Goal: Task Accomplishment & Management: Manage account settings

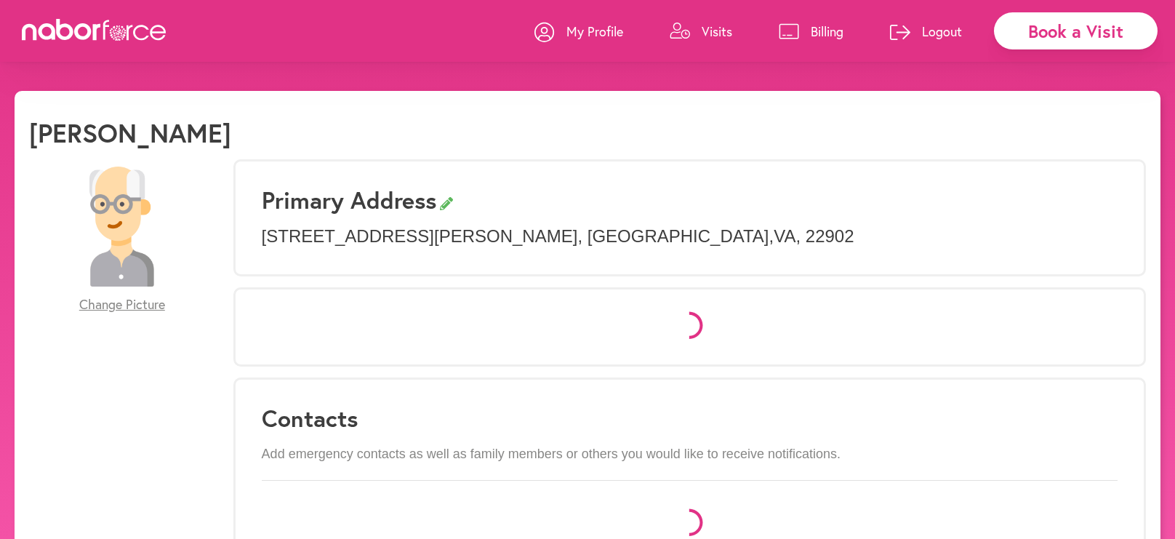
select select "*"
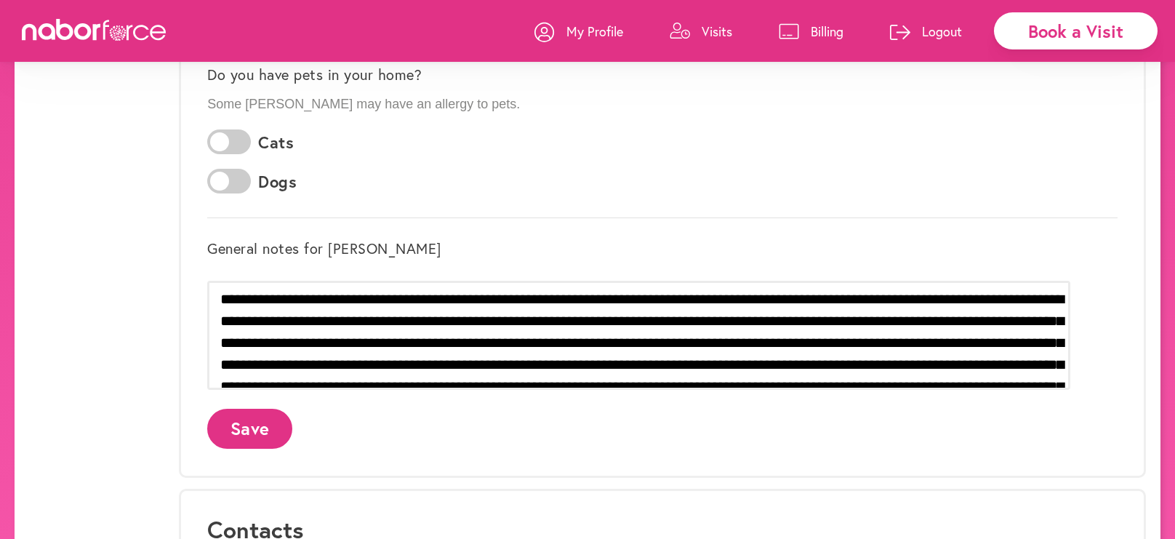
scroll to position [463, 0]
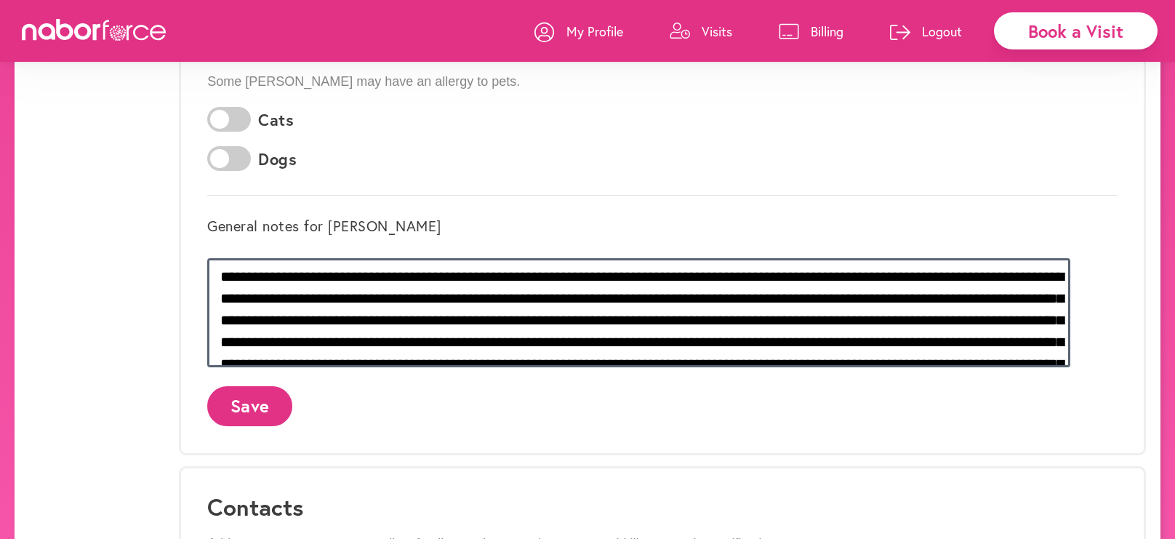
click at [908, 295] on textarea "**********" at bounding box center [638, 312] width 863 height 109
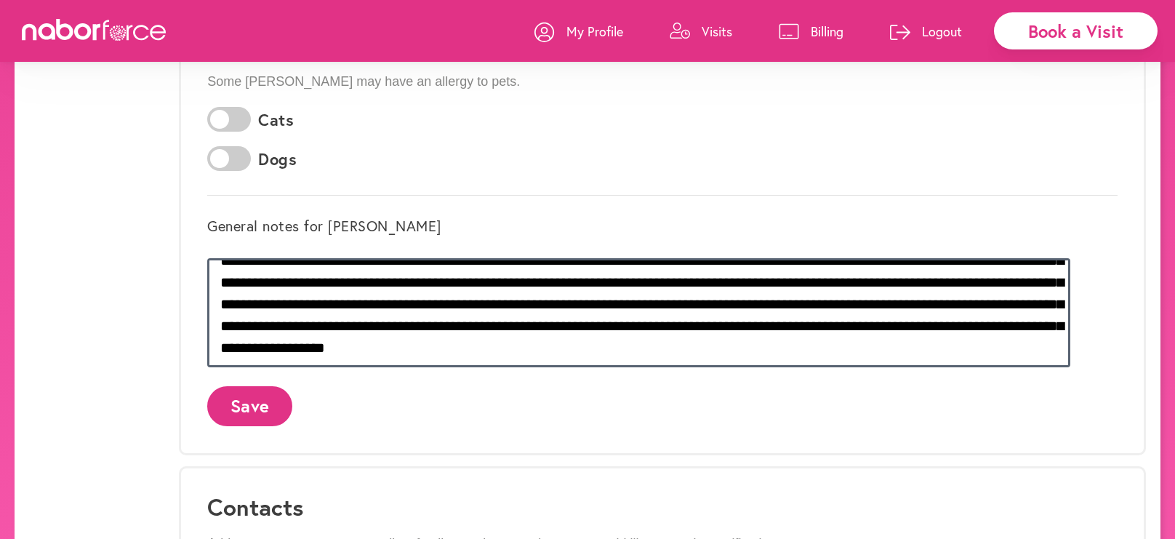
scroll to position [49, 0]
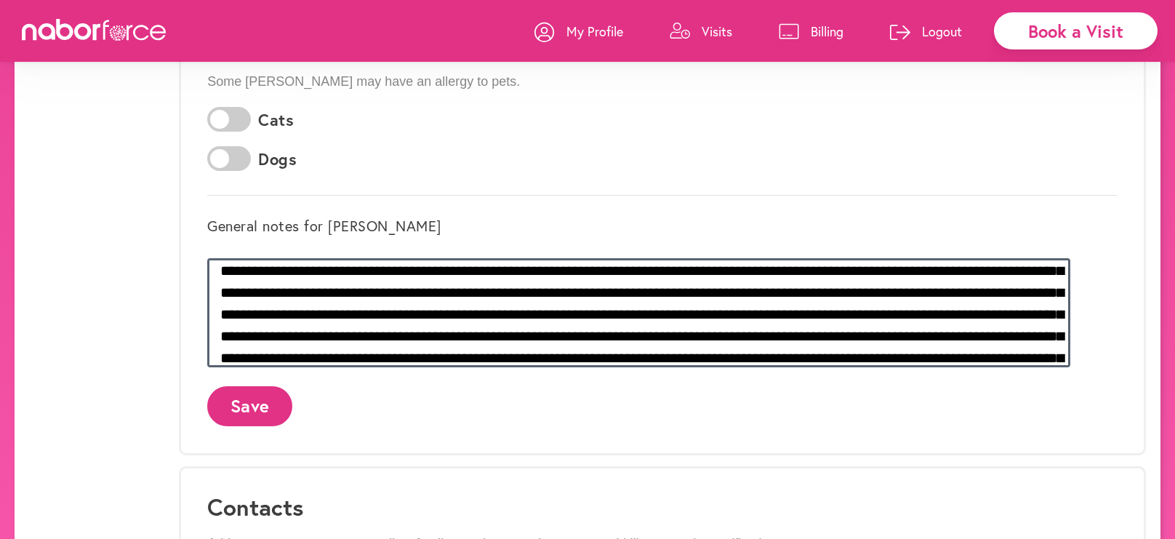
click at [1025, 270] on textarea at bounding box center [638, 312] width 863 height 109
click at [548, 290] on textarea at bounding box center [638, 312] width 863 height 109
click at [1015, 291] on textarea at bounding box center [638, 312] width 863 height 109
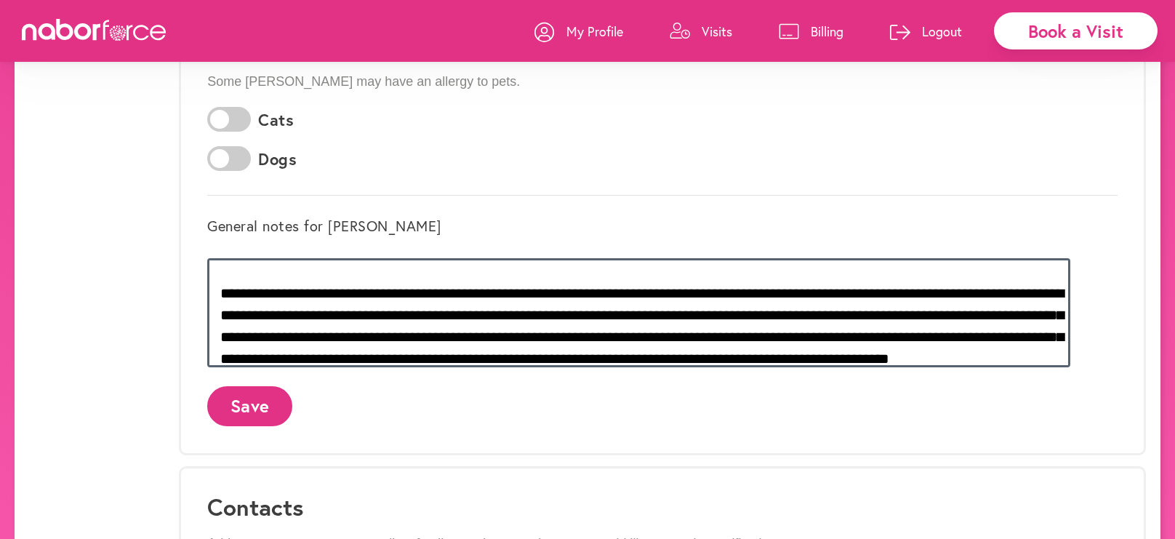
scroll to position [71, 0]
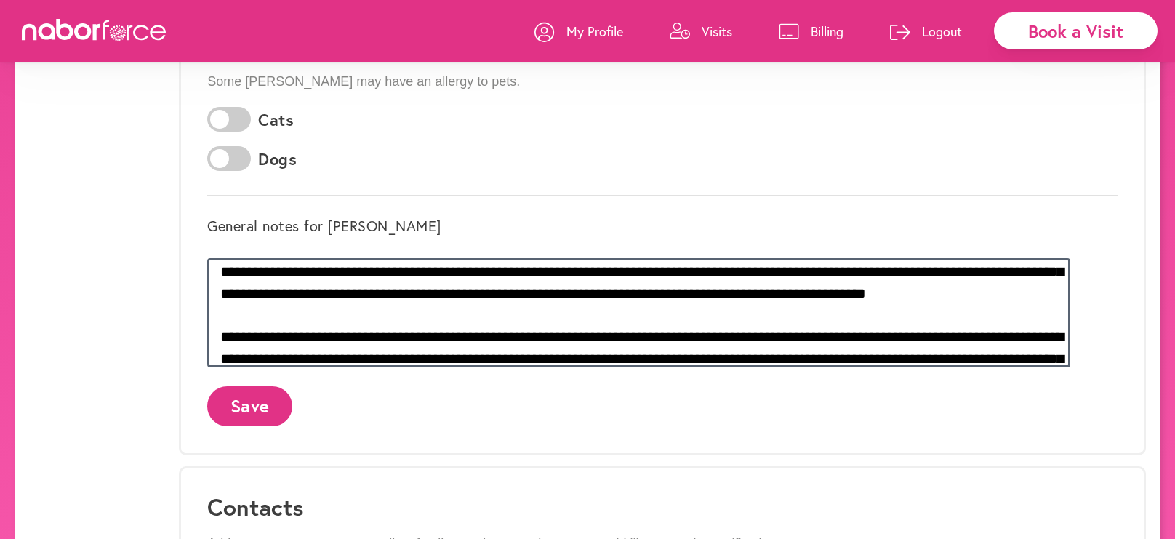
click at [290, 354] on textarea at bounding box center [638, 312] width 863 height 109
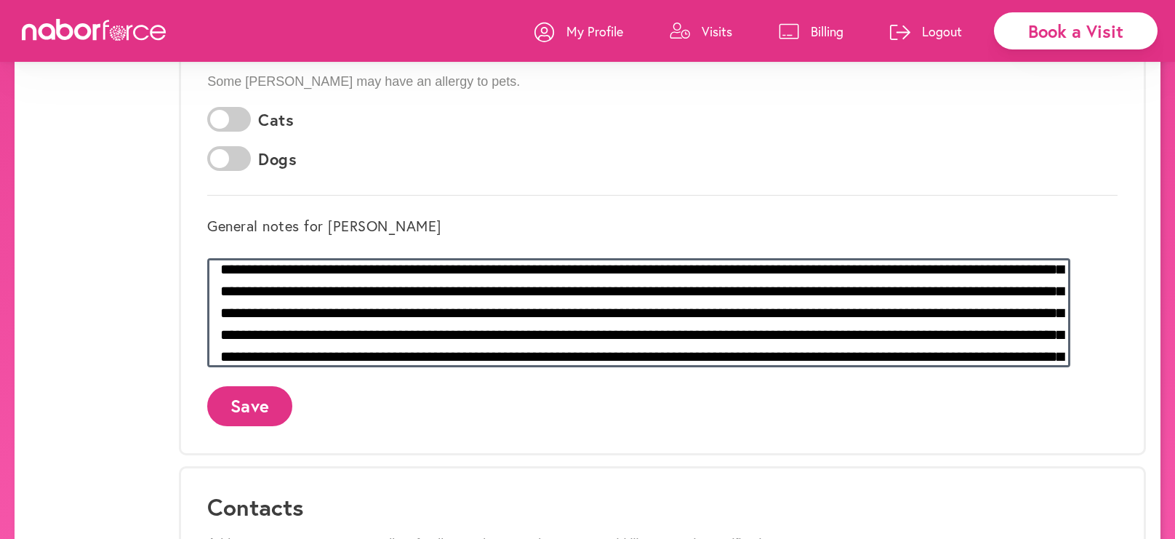
scroll to position [51, 0]
click at [898, 333] on textarea at bounding box center [638, 312] width 863 height 109
click at [954, 327] on textarea at bounding box center [638, 312] width 863 height 109
click at [1026, 333] on textarea at bounding box center [638, 312] width 863 height 109
click at [1049, 335] on textarea at bounding box center [638, 312] width 863 height 109
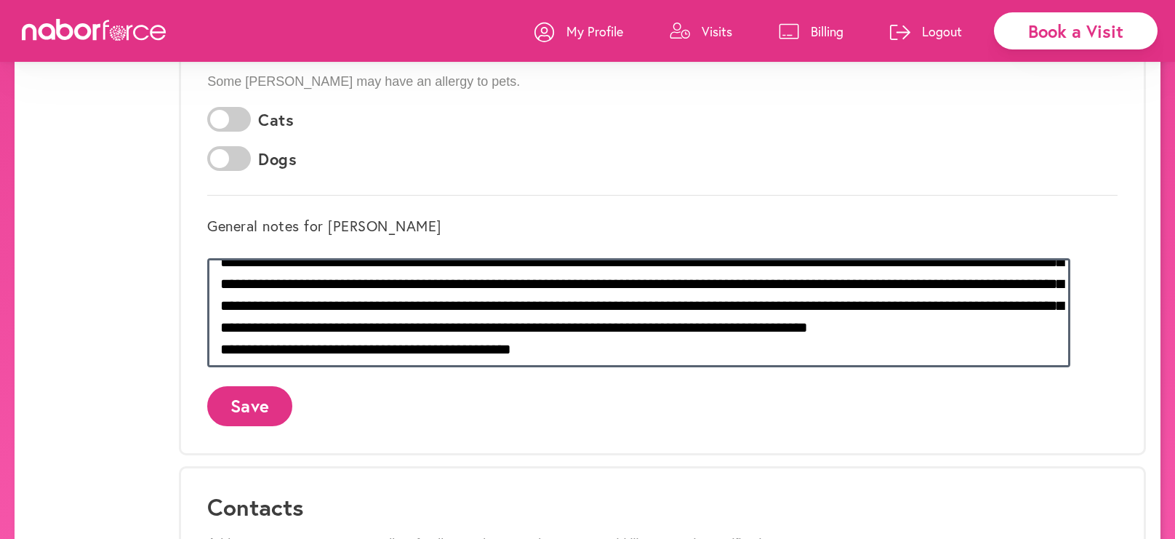
scroll to position [145, 0]
click at [844, 321] on textarea at bounding box center [638, 312] width 863 height 109
click at [834, 324] on textarea at bounding box center [638, 312] width 863 height 109
click at [651, 347] on textarea at bounding box center [638, 312] width 863 height 109
drag, startPoint x: 602, startPoint y: 343, endPoint x: 256, endPoint y: 340, distance: 345.5
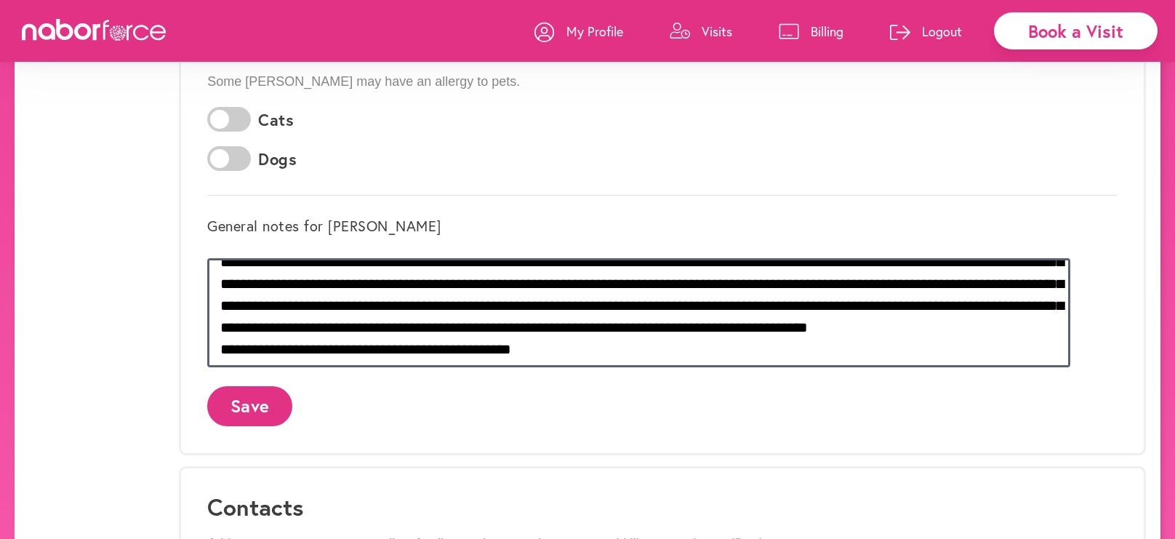
click at [256, 340] on textarea at bounding box center [638, 312] width 863 height 109
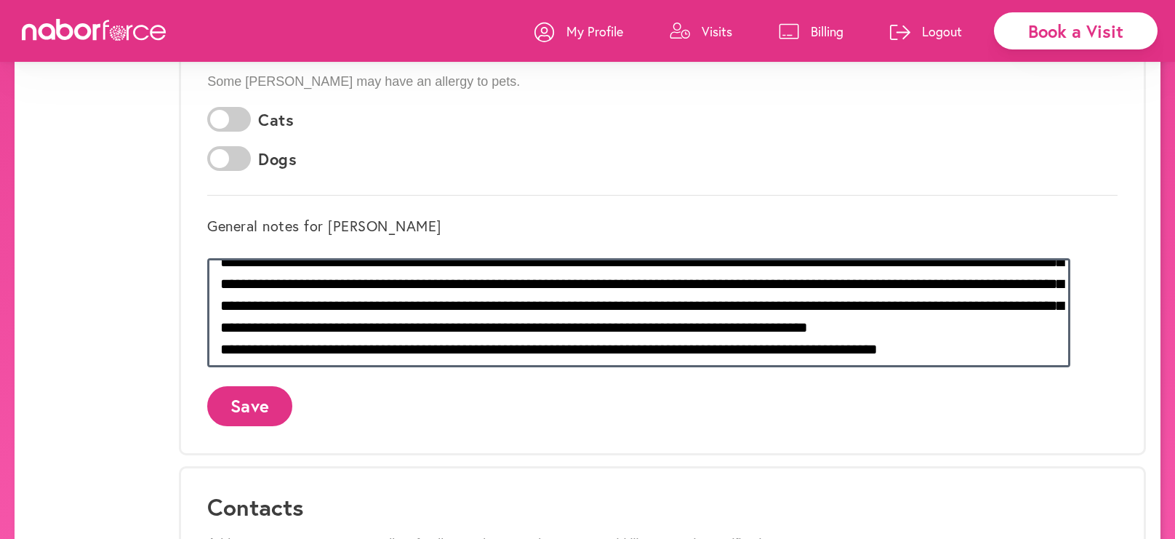
scroll to position [101, 0]
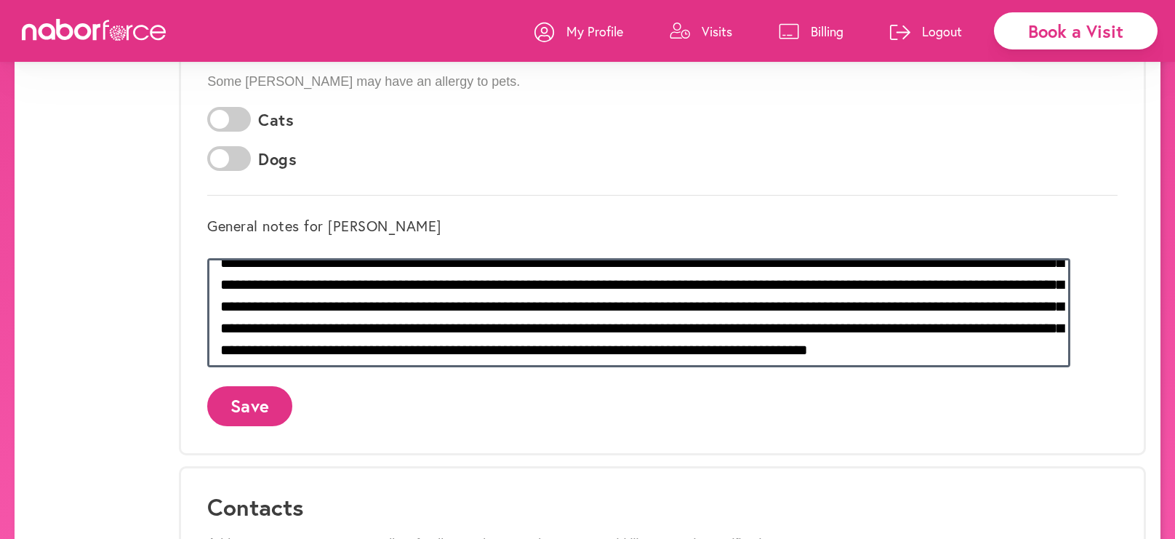
click at [1071, 281] on textarea at bounding box center [638, 312] width 863 height 109
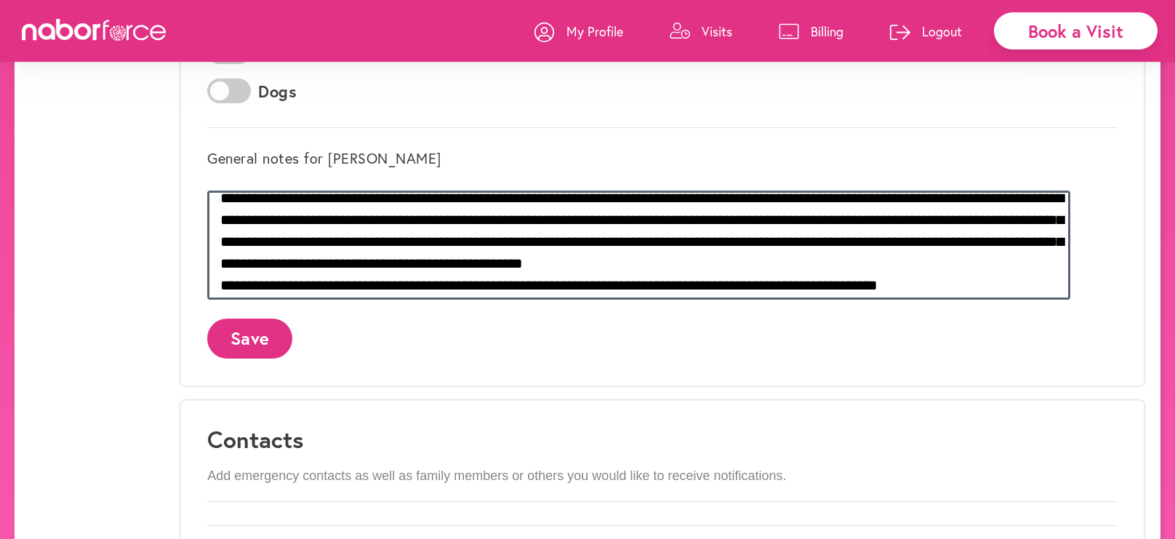
scroll to position [188, 0]
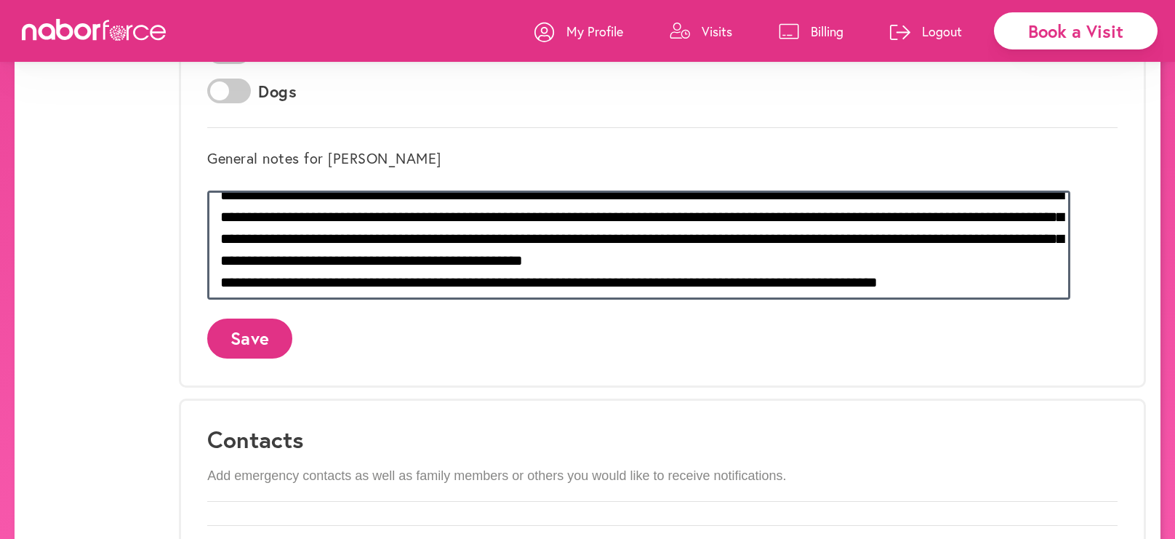
click at [1000, 255] on textarea at bounding box center [638, 245] width 863 height 109
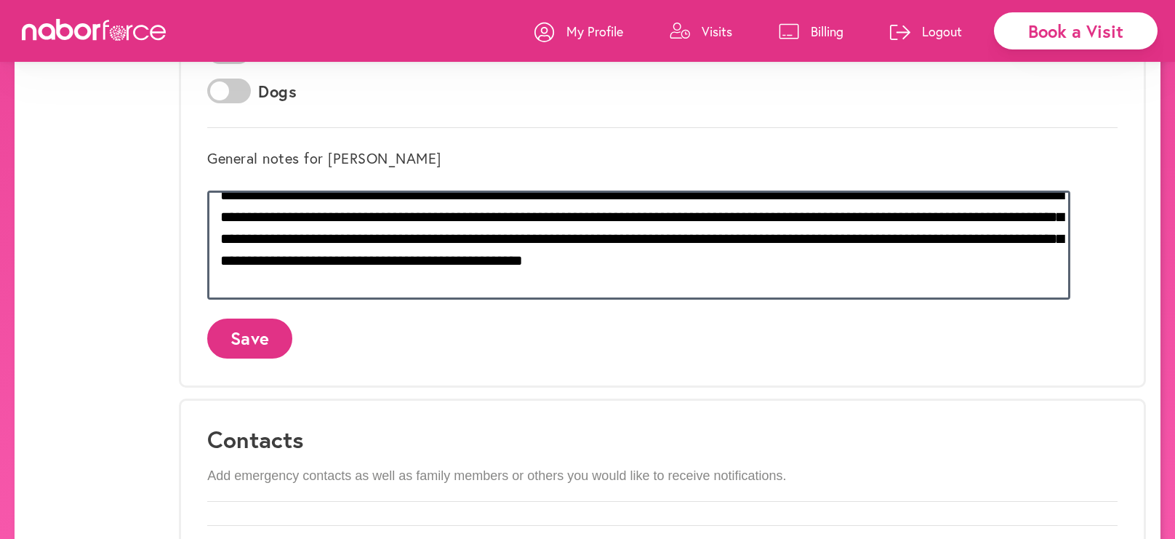
scroll to position [210, 0]
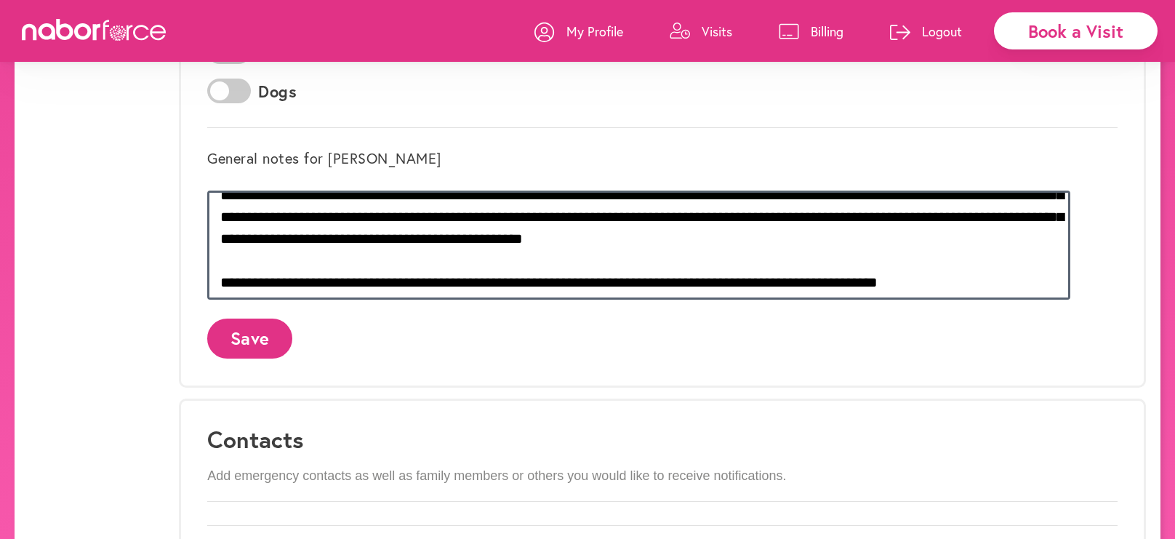
type textarea "**********"
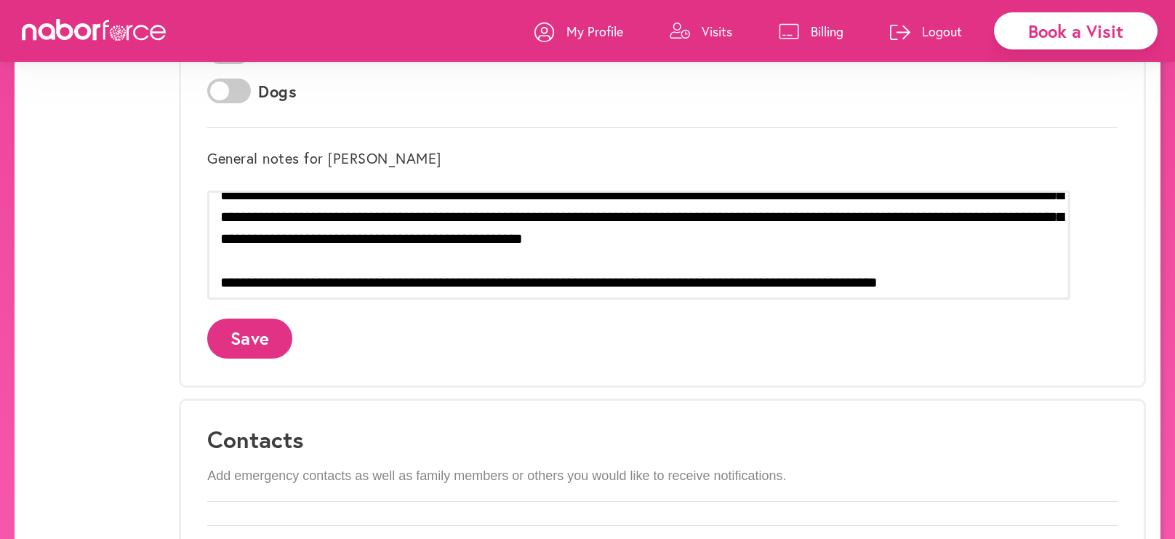
click at [292, 326] on button "Save" at bounding box center [249, 339] width 85 height 40
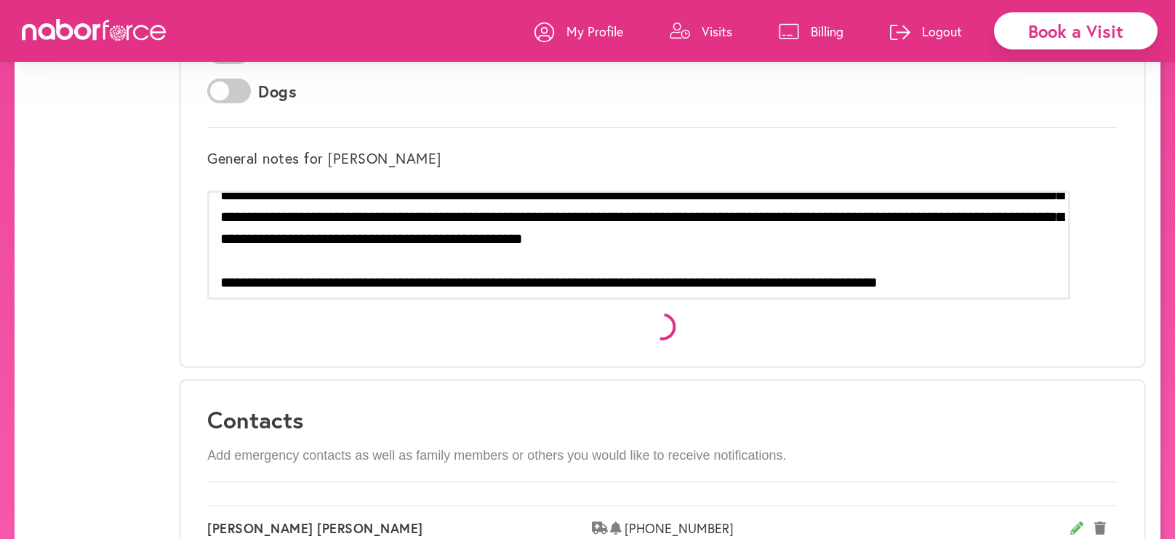
scroll to position [0, 0]
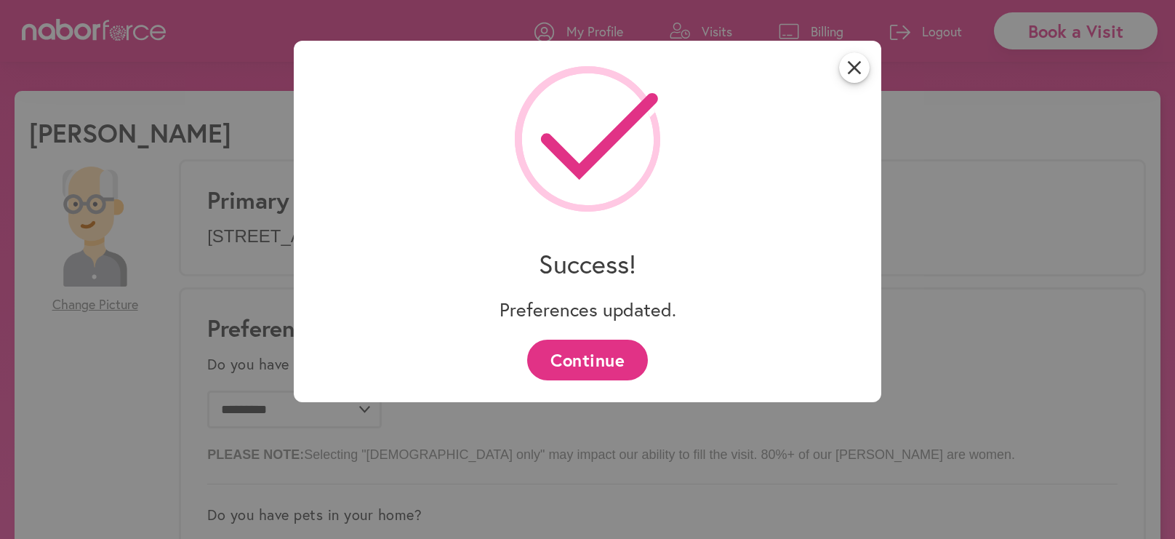
click at [599, 362] on button "Continue" at bounding box center [587, 360] width 120 height 40
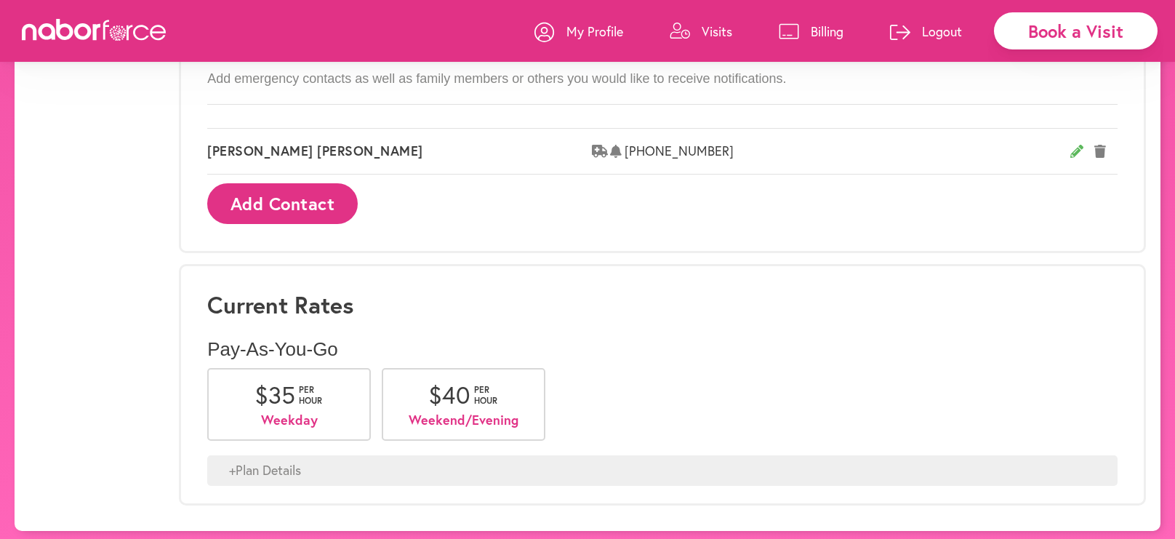
scroll to position [928, 0]
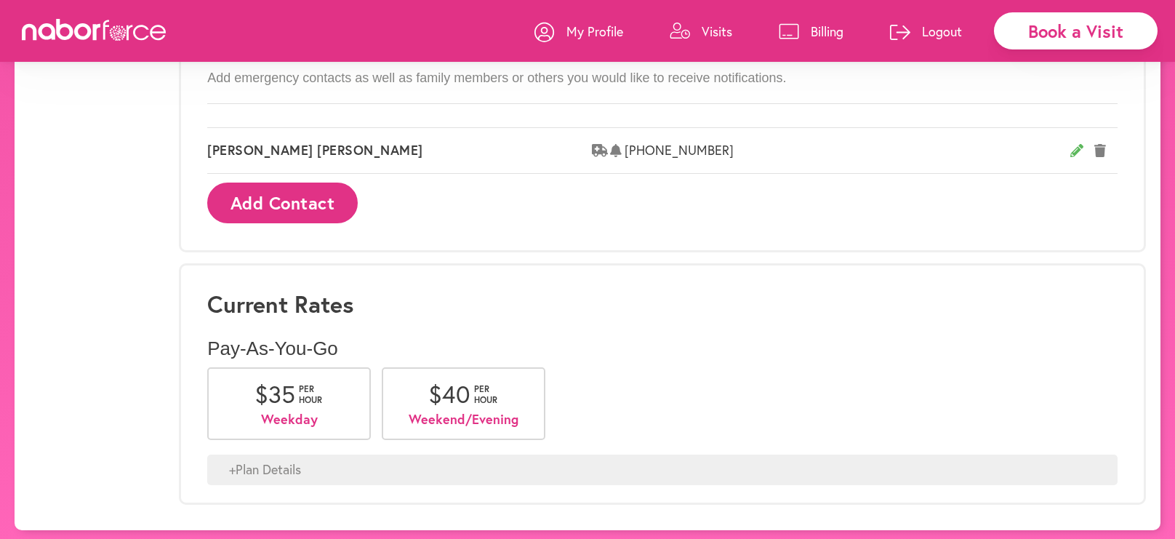
click at [324, 394] on span "per hour" at bounding box center [311, 394] width 25 height 21
click at [332, 462] on div "+ Plan Details" at bounding box center [662, 470] width 911 height 31
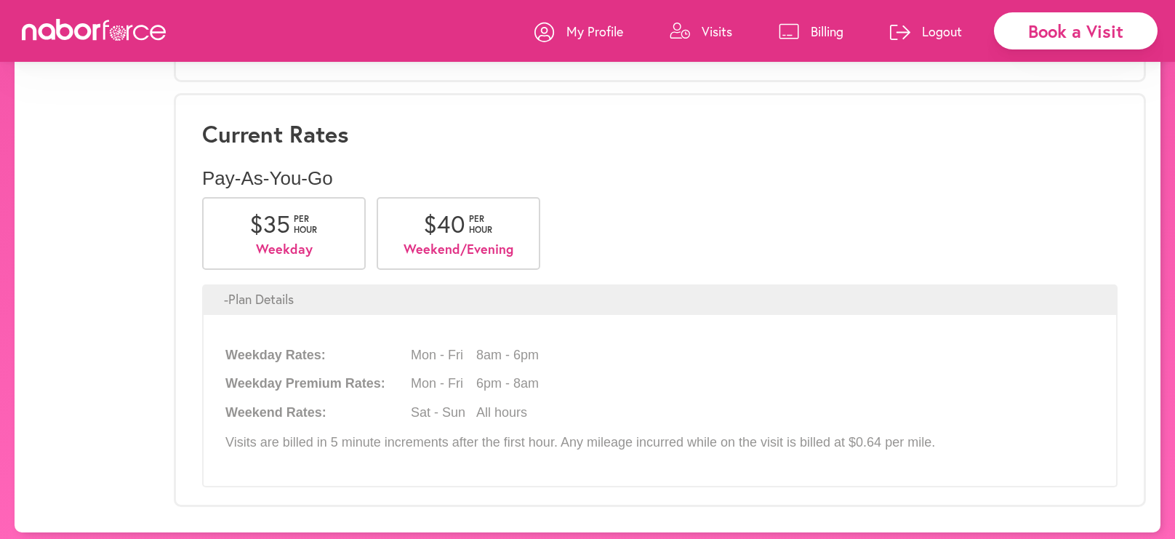
scroll to position [1101, 0]
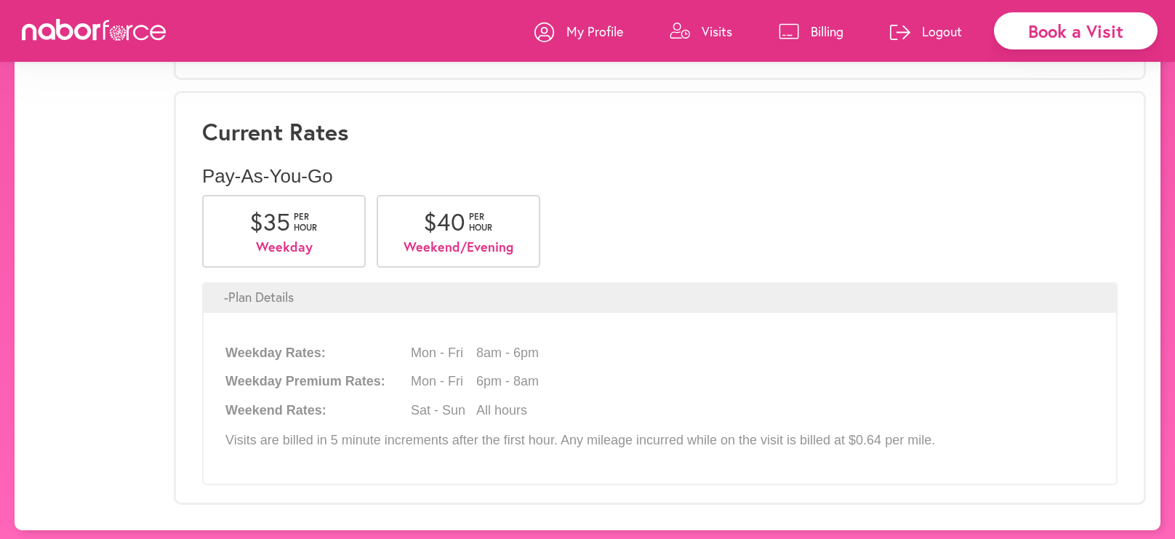
click at [1061, 27] on div "Book a Visit" at bounding box center [1076, 30] width 164 height 37
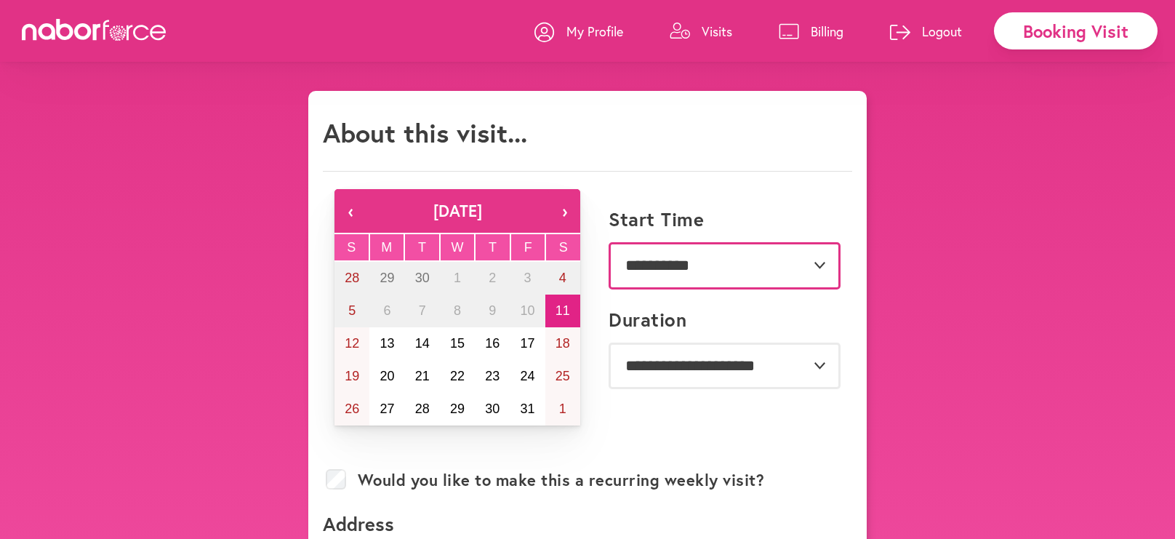
click at [823, 260] on select "**********" at bounding box center [725, 265] width 232 height 47
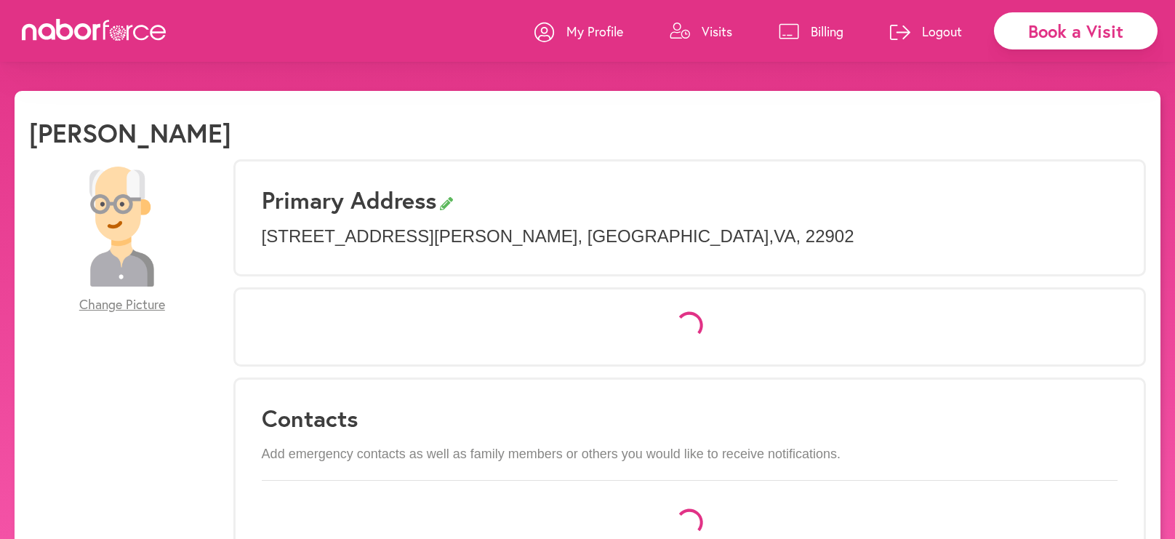
scroll to position [313, 0]
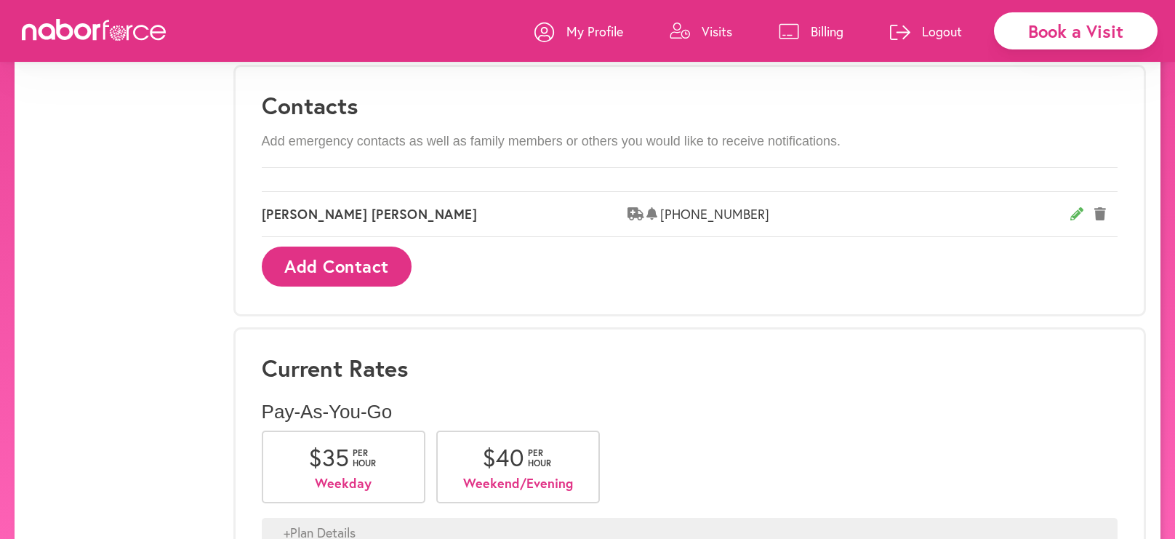
select select "*"
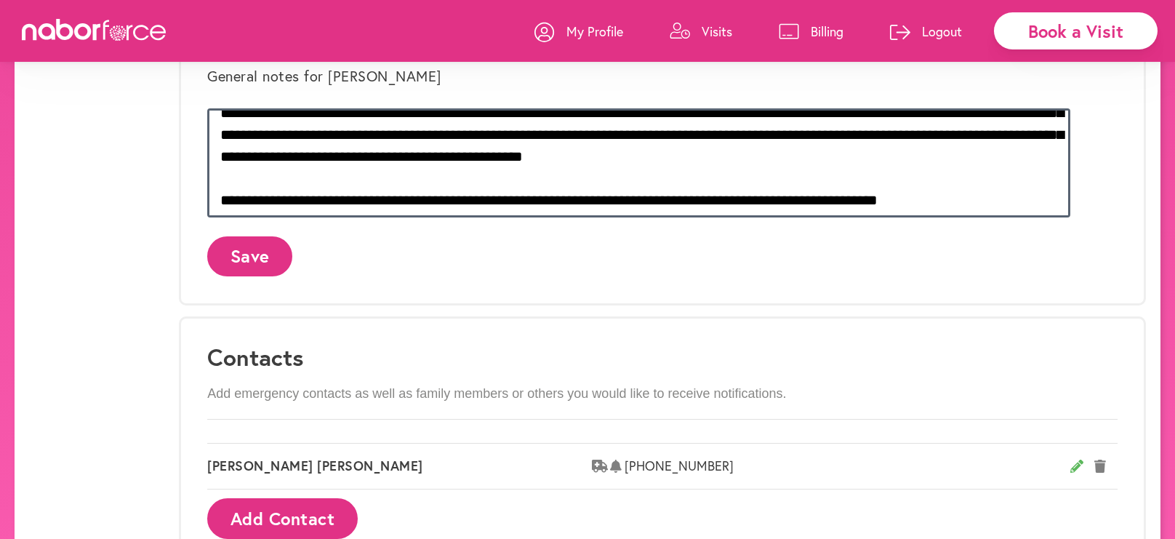
scroll to position [637, 0]
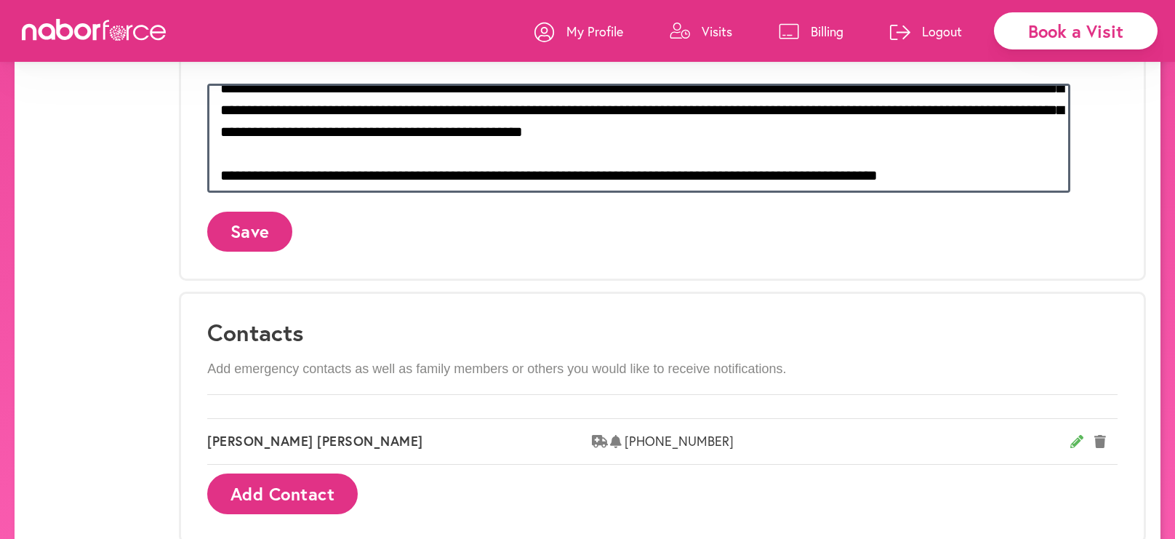
drag, startPoint x: 267, startPoint y: 340, endPoint x: 1095, endPoint y: 445, distance: 835.2
click at [1095, 445] on div "**********" at bounding box center [662, 164] width 967 height 1284
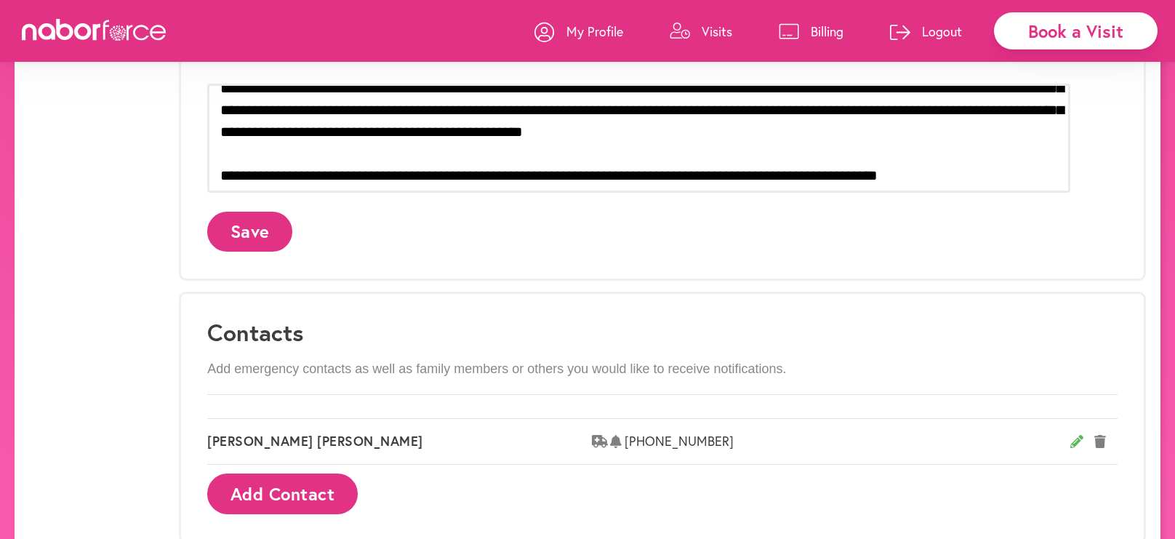
click at [1093, 27] on div "Book a Visit" at bounding box center [1076, 30] width 164 height 37
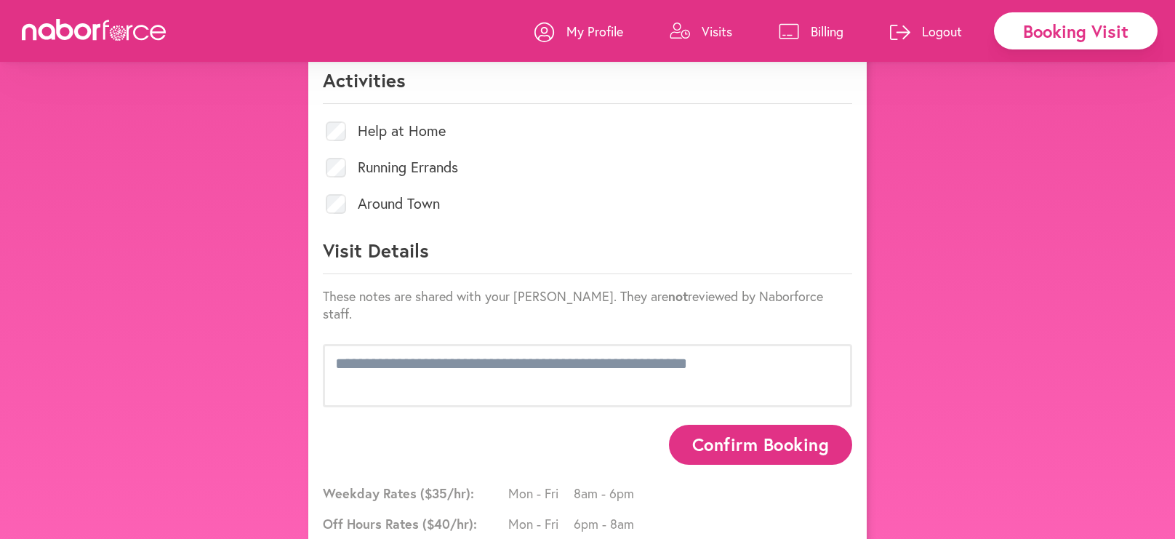
scroll to position [653, 0]
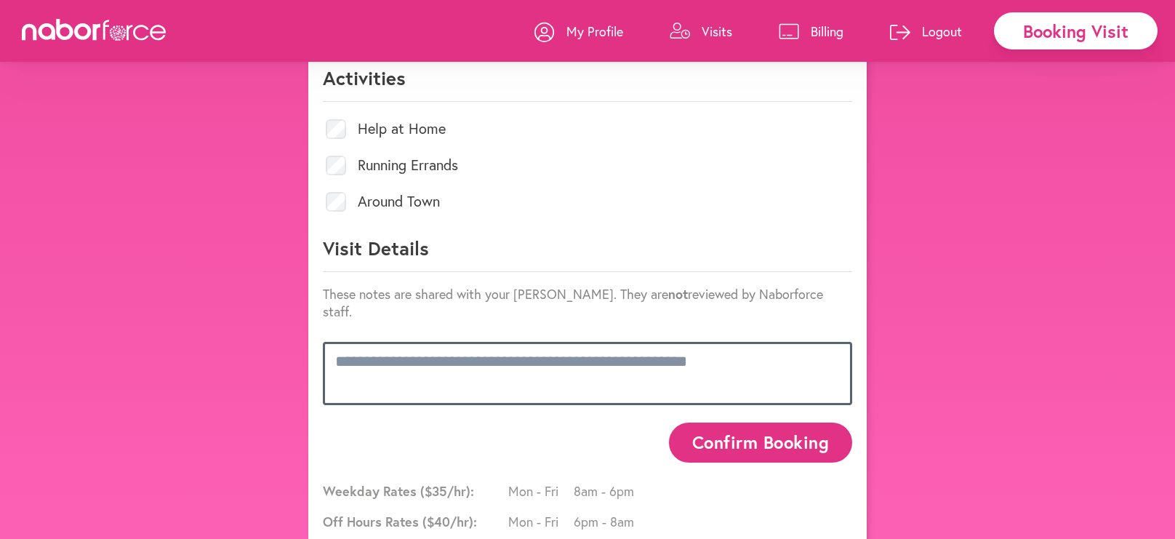
click at [332, 342] on textarea at bounding box center [588, 373] width 530 height 63
paste textarea "**********"
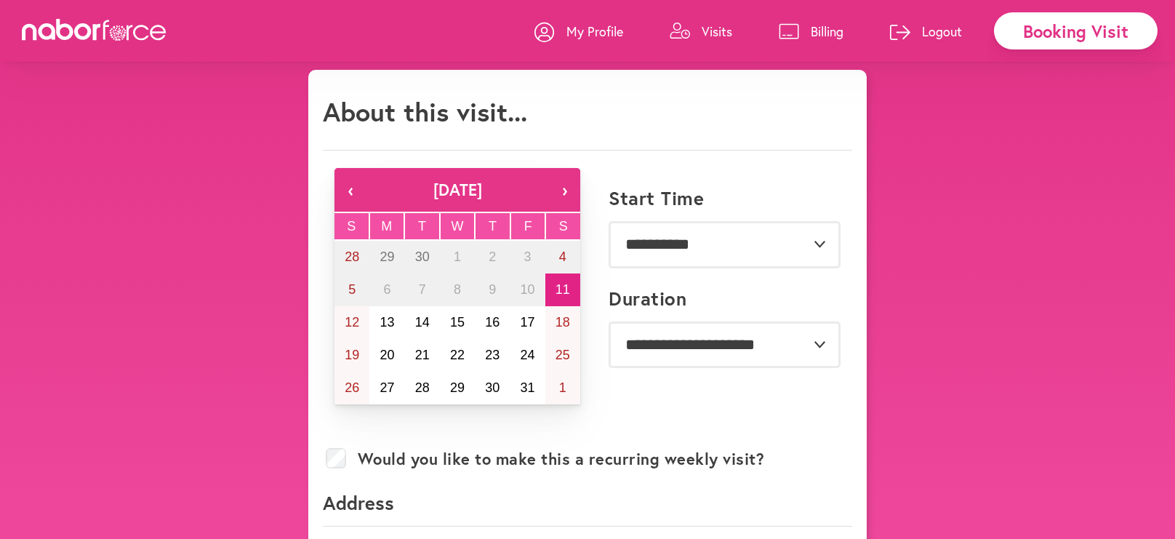
scroll to position [0, 0]
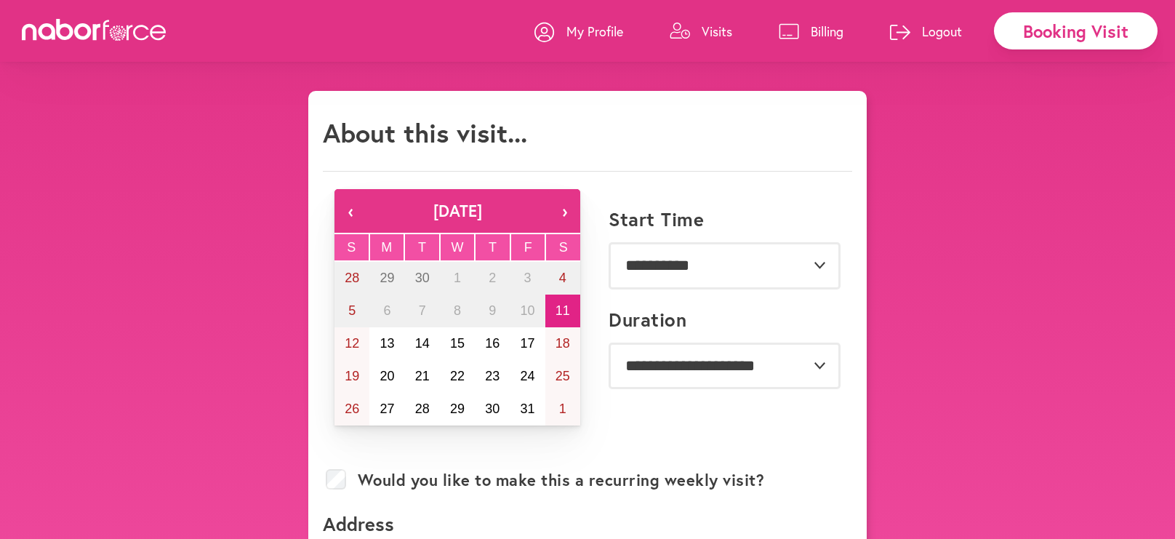
type textarea "**********"
click at [818, 264] on select "**********" at bounding box center [725, 265] width 232 height 47
click at [826, 364] on select "**********" at bounding box center [725, 366] width 232 height 47
click at [819, 365] on select "**********" at bounding box center [725, 366] width 232 height 47
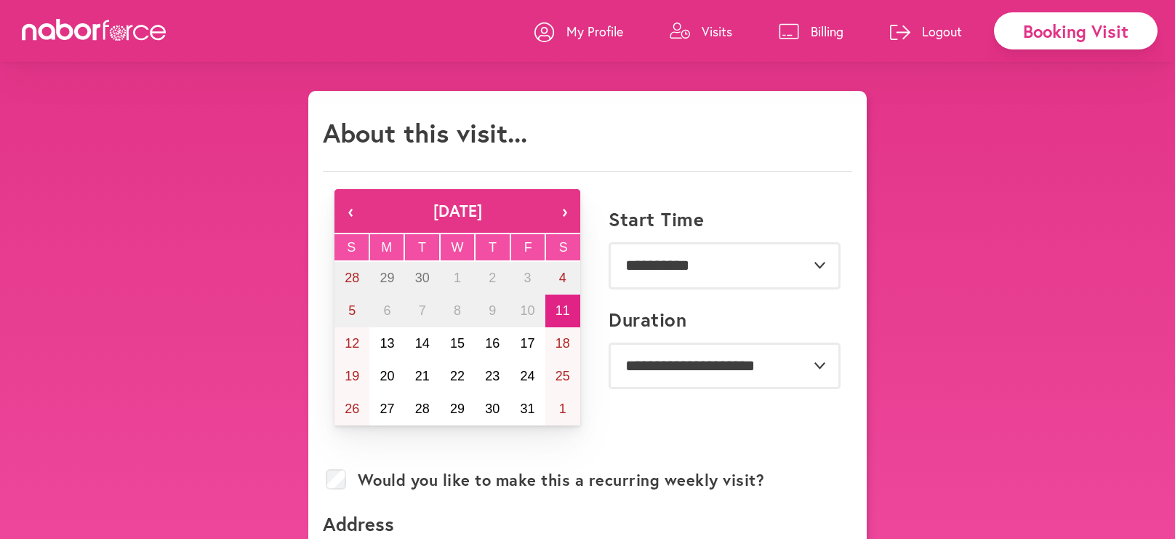
click at [706, 33] on p "Visits" at bounding box center [717, 31] width 31 height 17
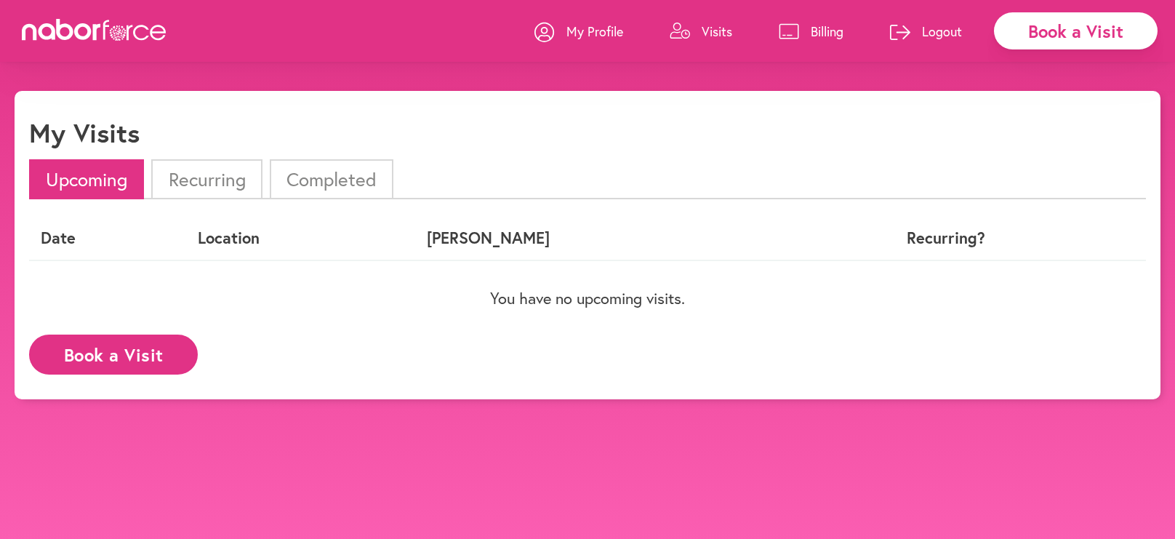
click at [599, 31] on p "My Profile" at bounding box center [595, 31] width 57 height 17
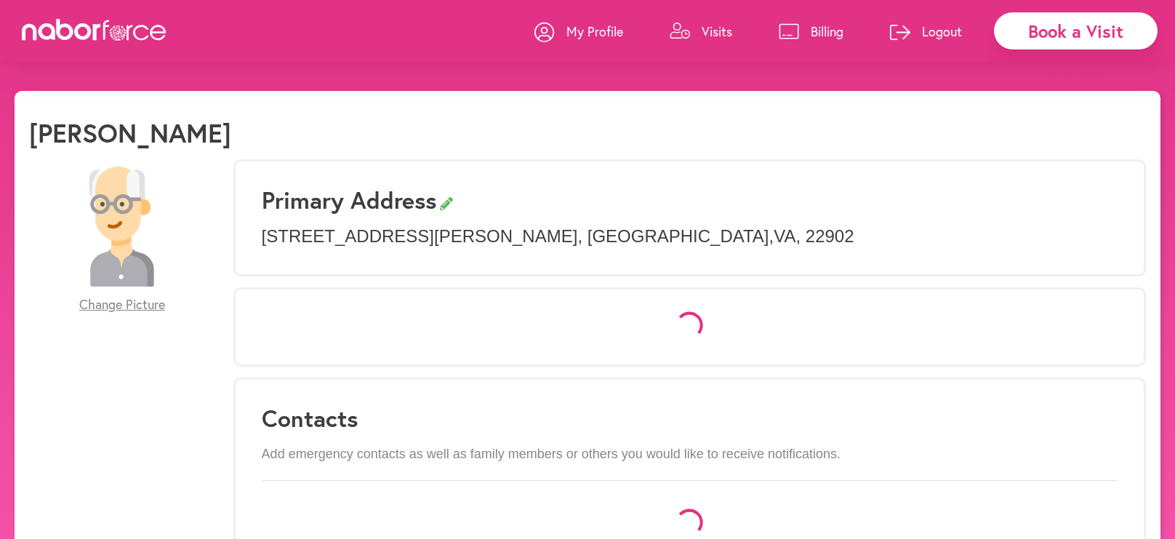
select select "*"
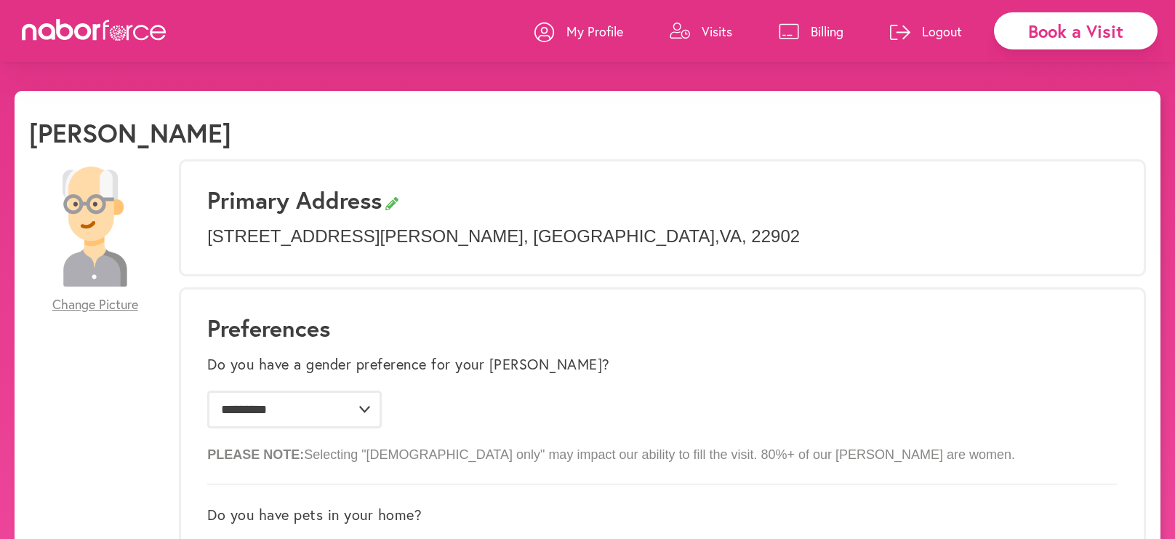
click at [806, 27] on link "Billing" at bounding box center [811, 31] width 65 height 44
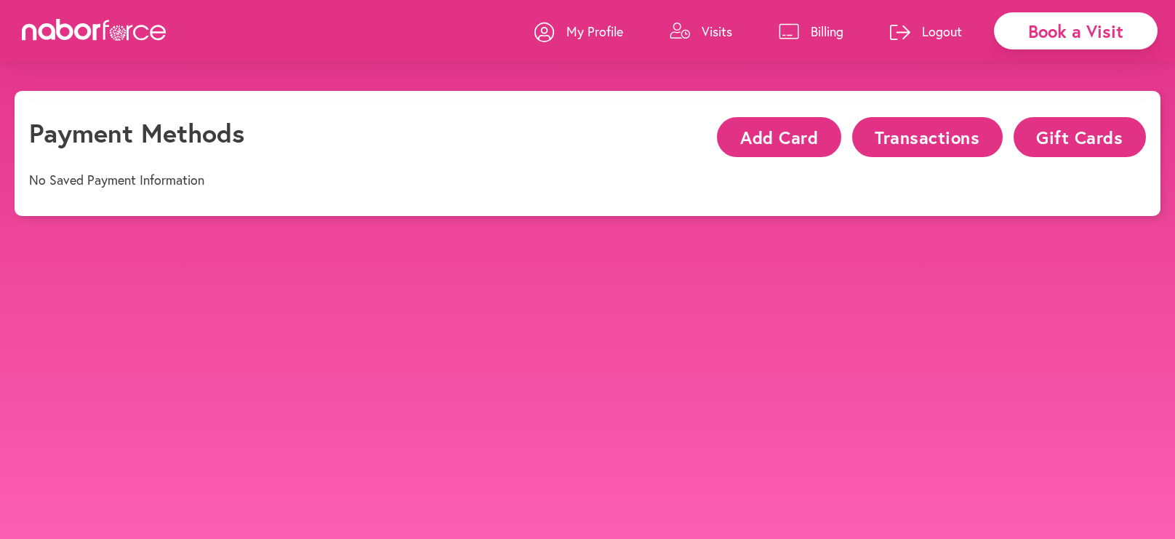
click at [578, 104] on div "close Payment Methods Add Card Transactions Gift Cards No Saved Payment Informa…" at bounding box center [588, 153] width 1146 height 125
